Goal: Information Seeking & Learning: Learn about a topic

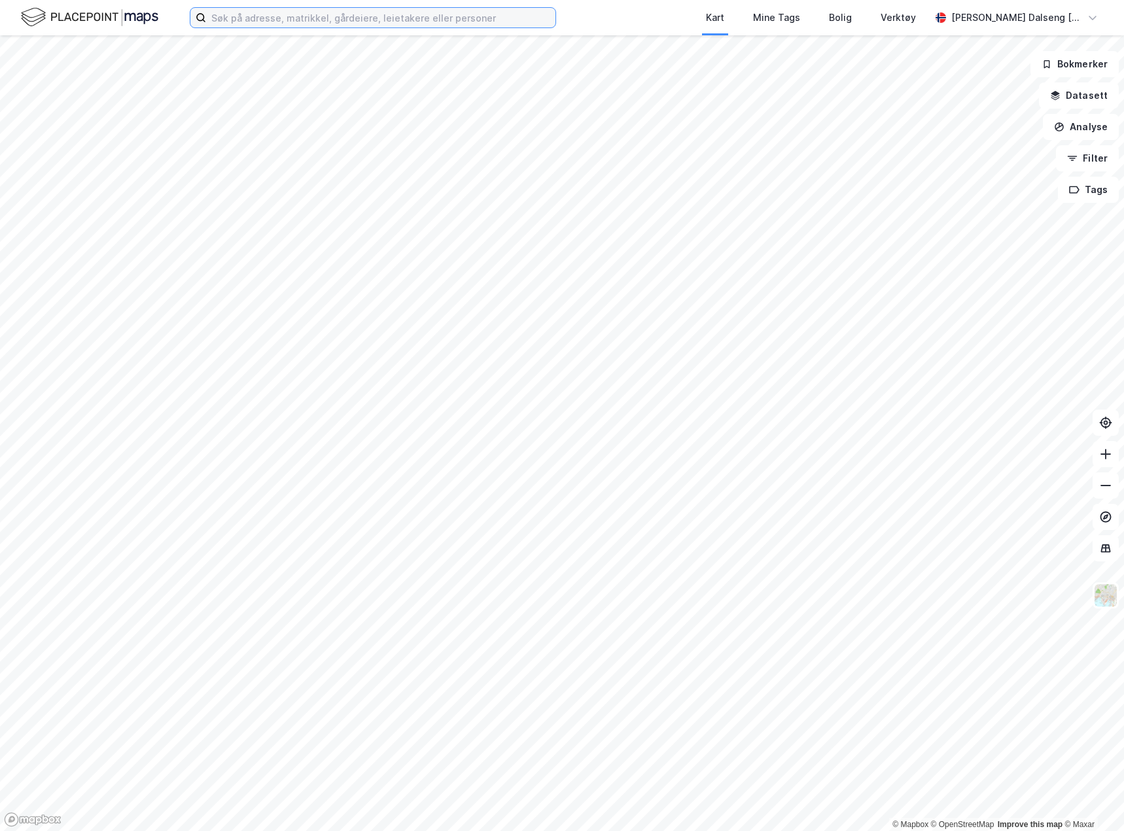
click at [364, 22] on input at bounding box center [380, 18] width 349 height 20
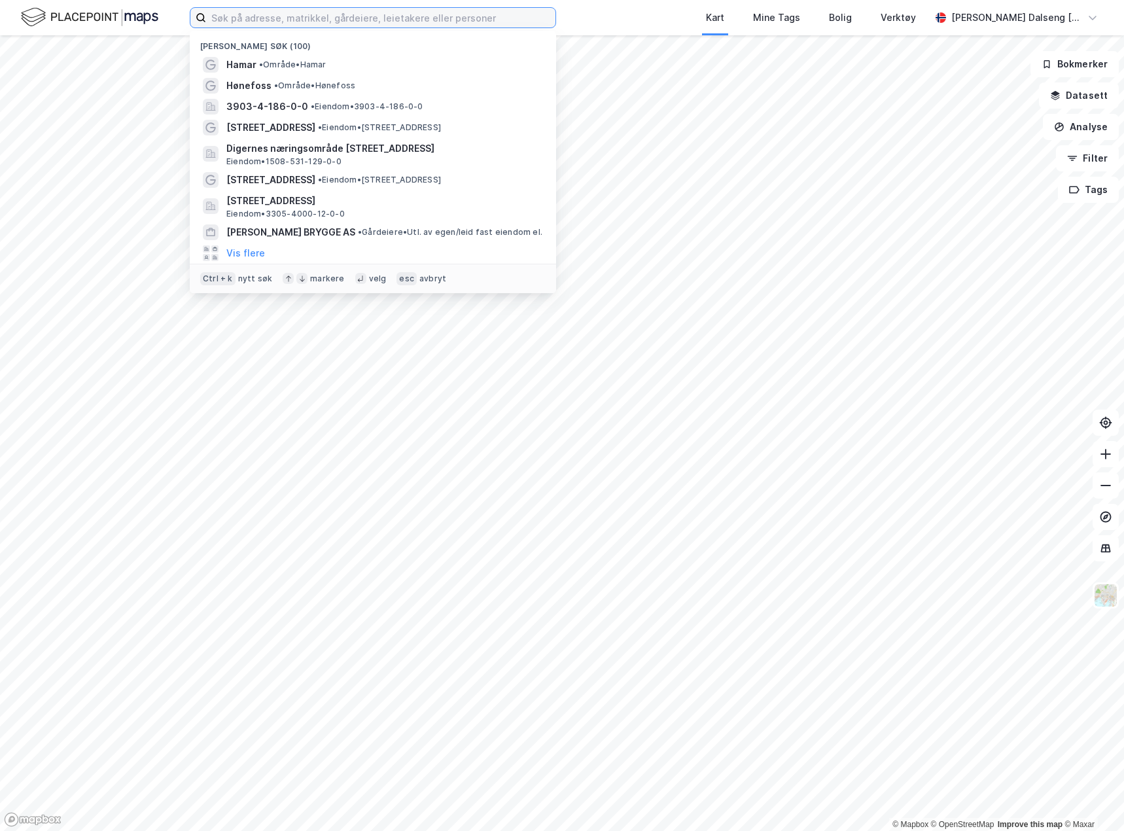
click at [408, 16] on input at bounding box center [380, 18] width 349 height 20
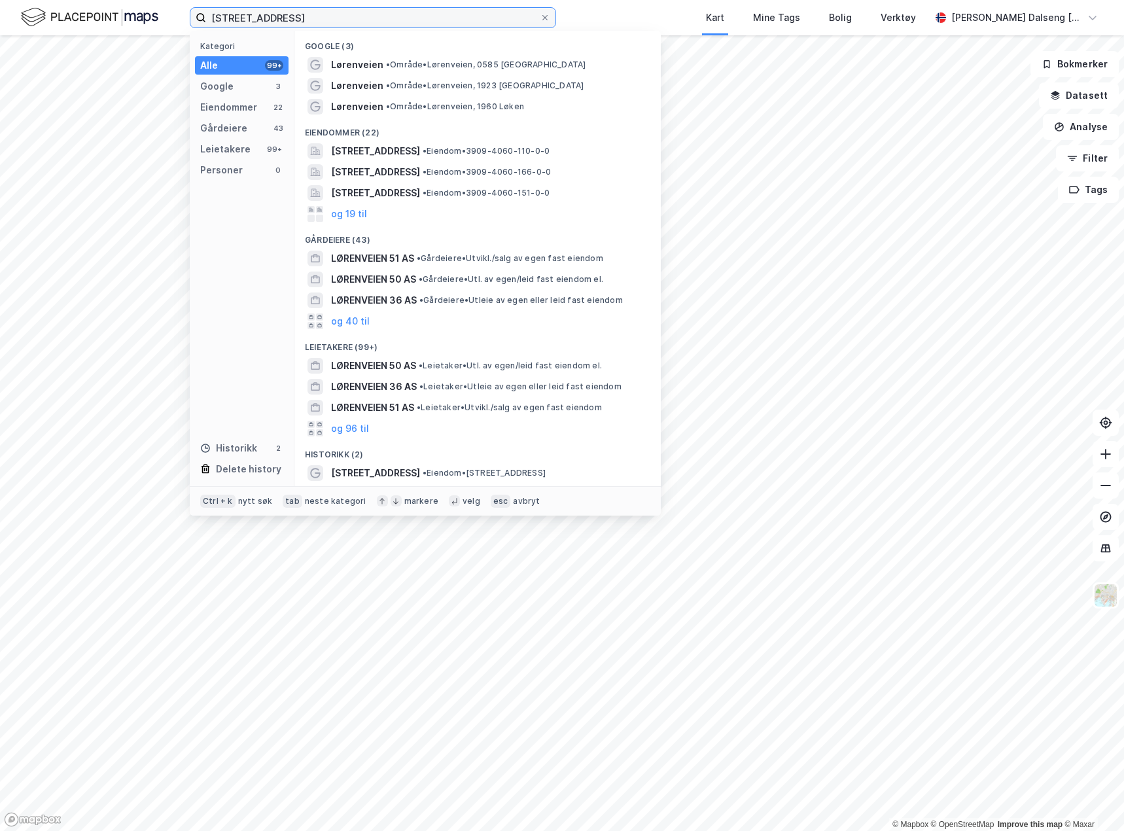
type input "[STREET_ADDRESS]"
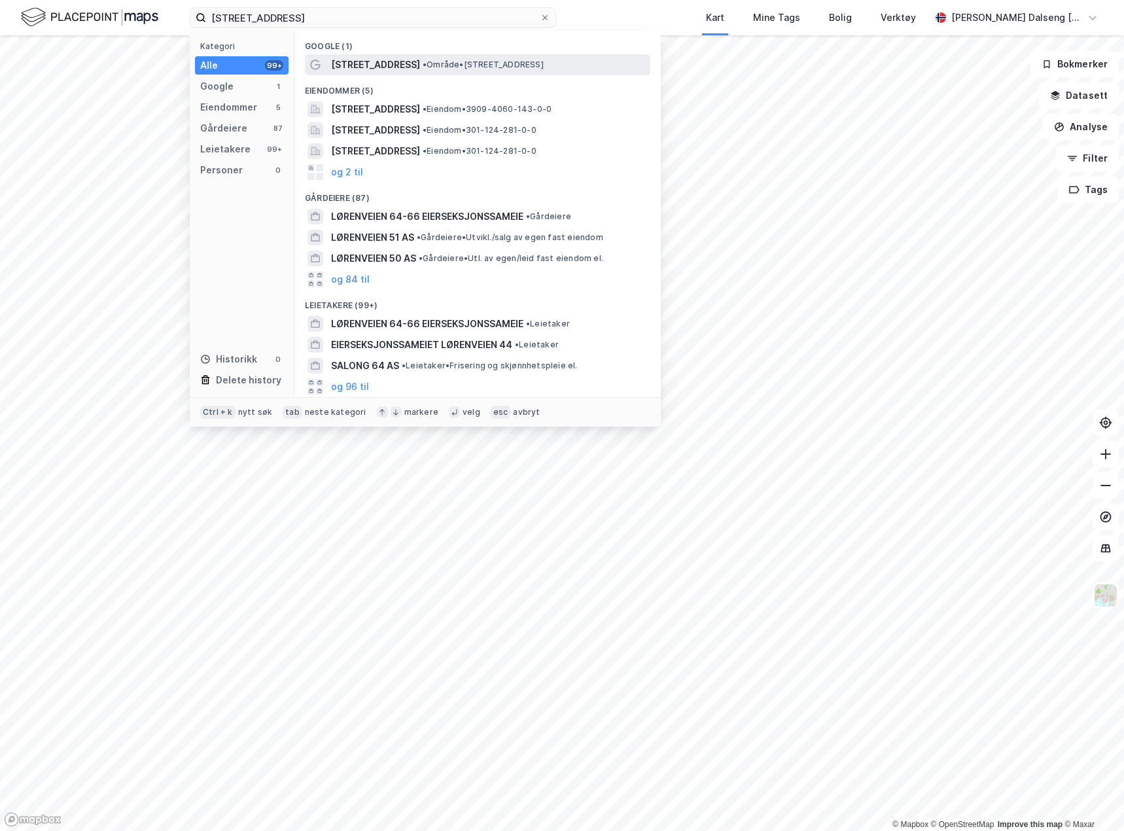
click at [390, 63] on span "[STREET_ADDRESS]" at bounding box center [375, 65] width 89 height 16
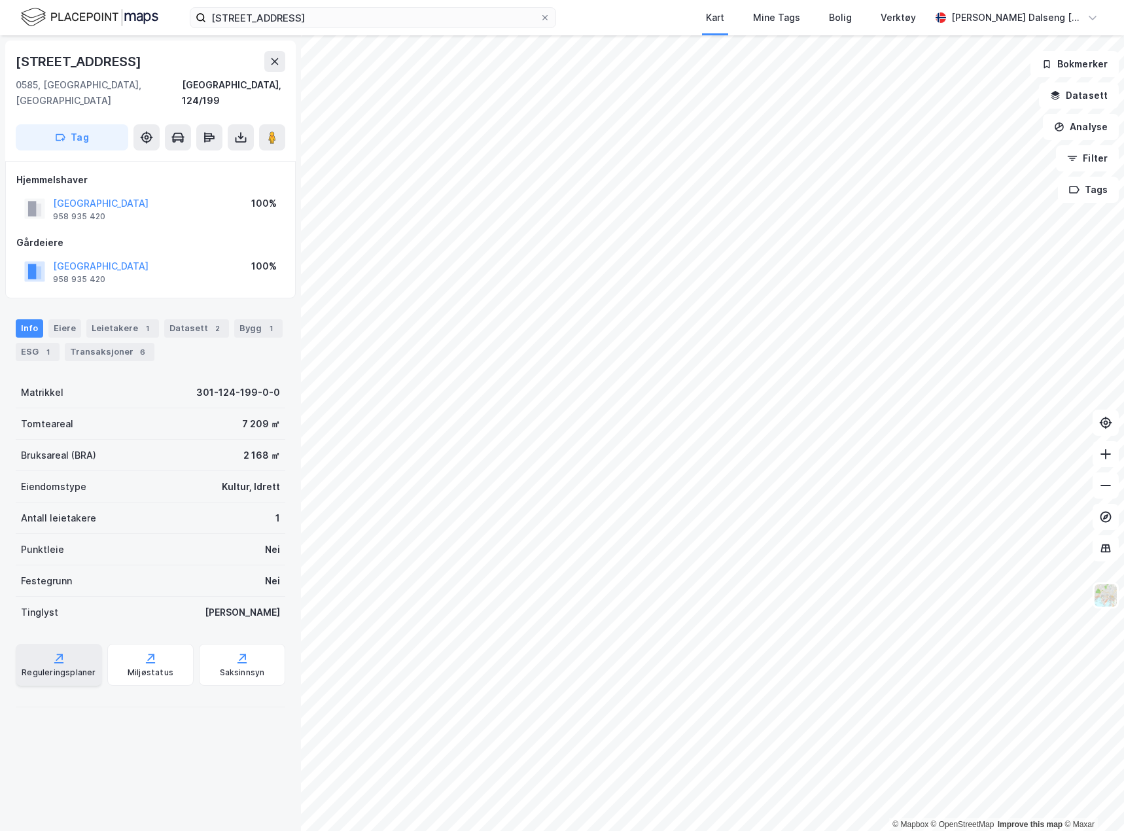
click at [73, 646] on div "Reguleringsplaner" at bounding box center [59, 665] width 86 height 42
click at [1087, 122] on button "Analyse" at bounding box center [1081, 127] width 76 height 26
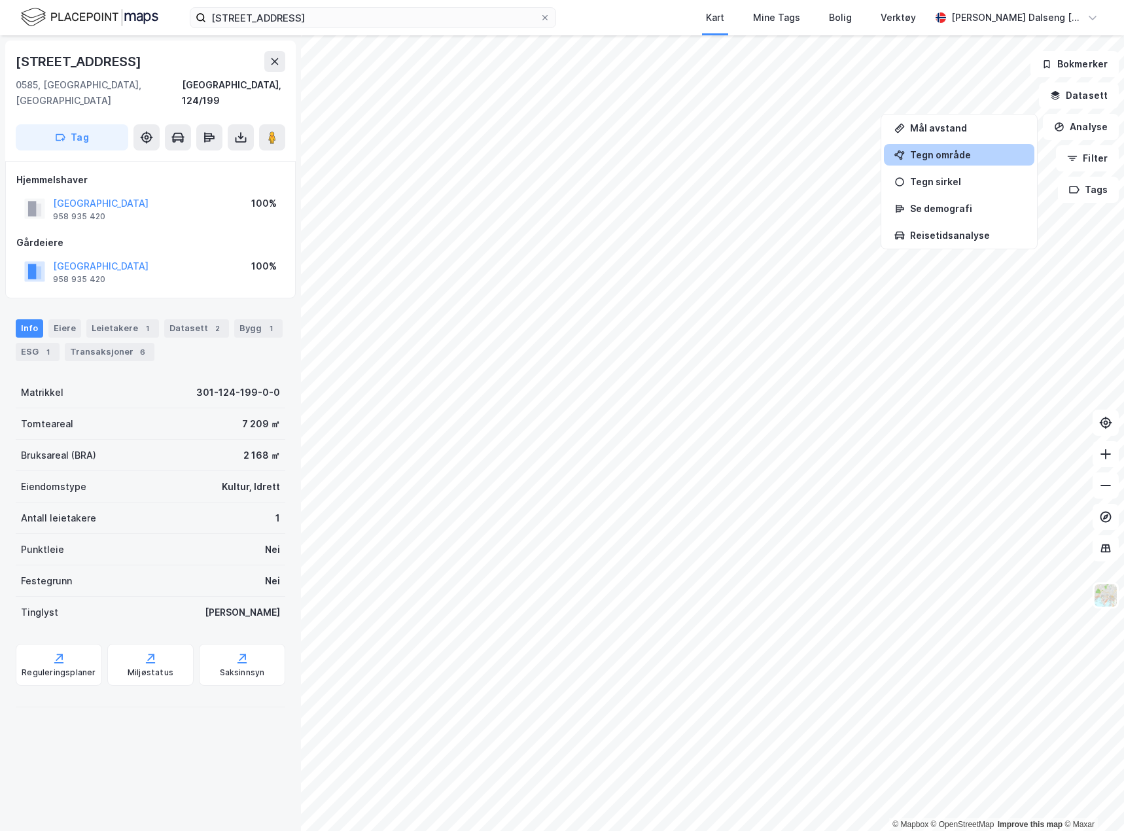
click at [938, 154] on div "Tegn område" at bounding box center [967, 154] width 114 height 11
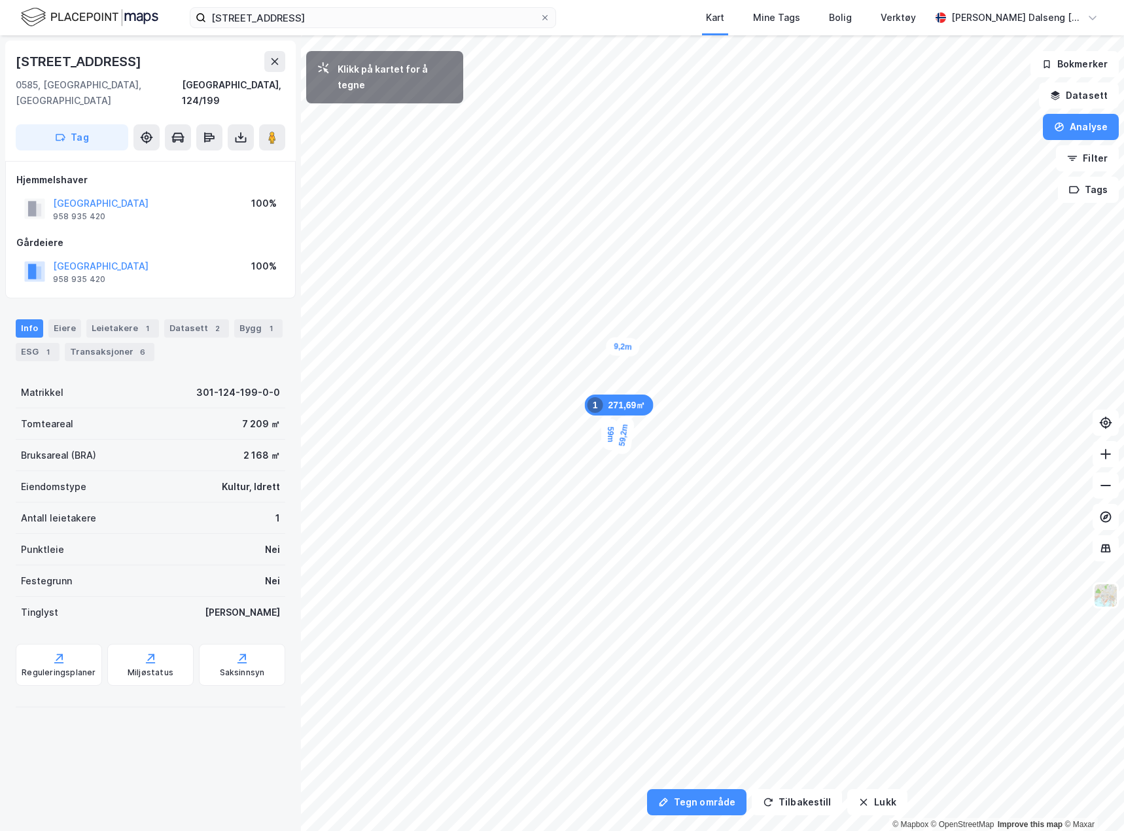
click at [636, 347] on div "9,2m" at bounding box center [623, 347] width 35 height 20
